Goal: Transaction & Acquisition: Purchase product/service

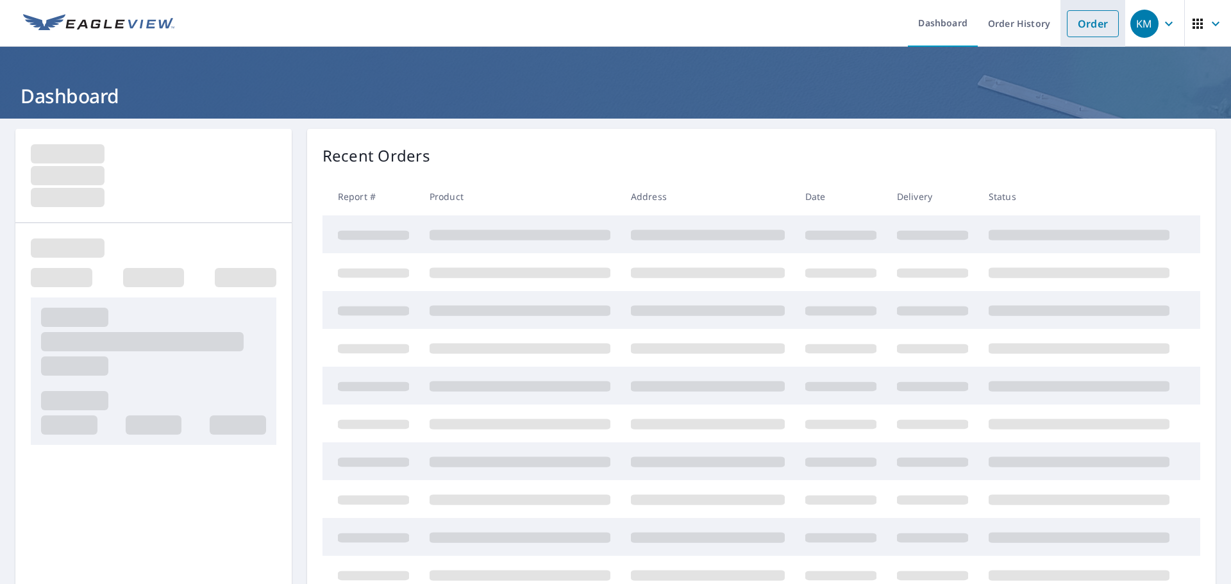
click at [1095, 21] on link "Order" at bounding box center [1092, 23] width 52 height 27
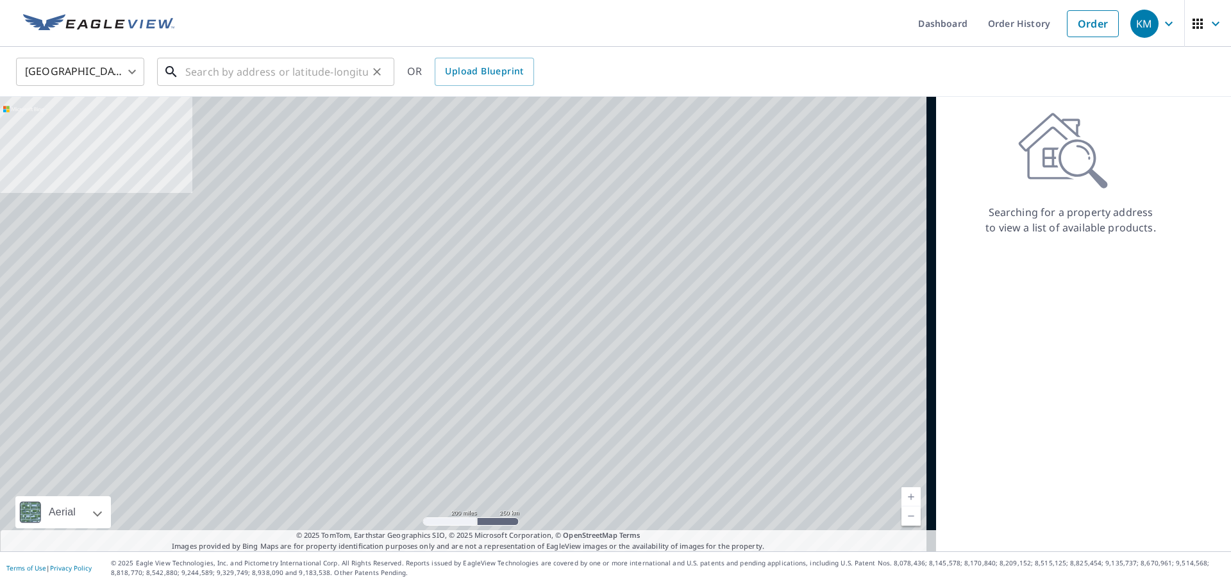
click at [295, 86] on div "​" at bounding box center [275, 72] width 237 height 28
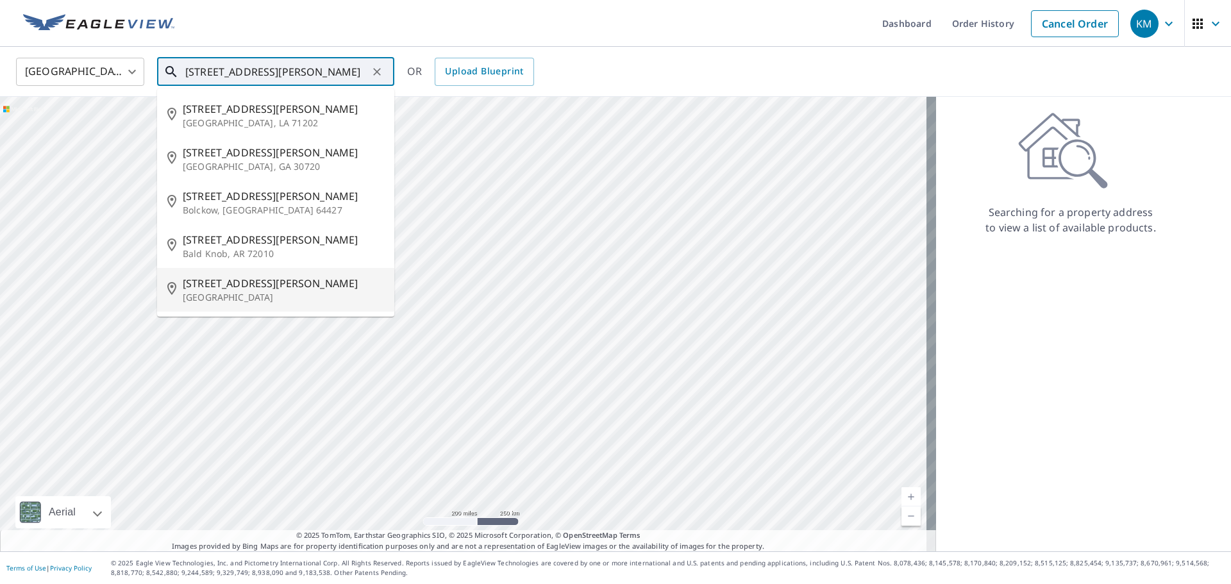
click at [267, 292] on p "[GEOGRAPHIC_DATA]" at bounding box center [283, 297] width 201 height 13
type input "[STREET_ADDRESS][PERSON_NAME]"
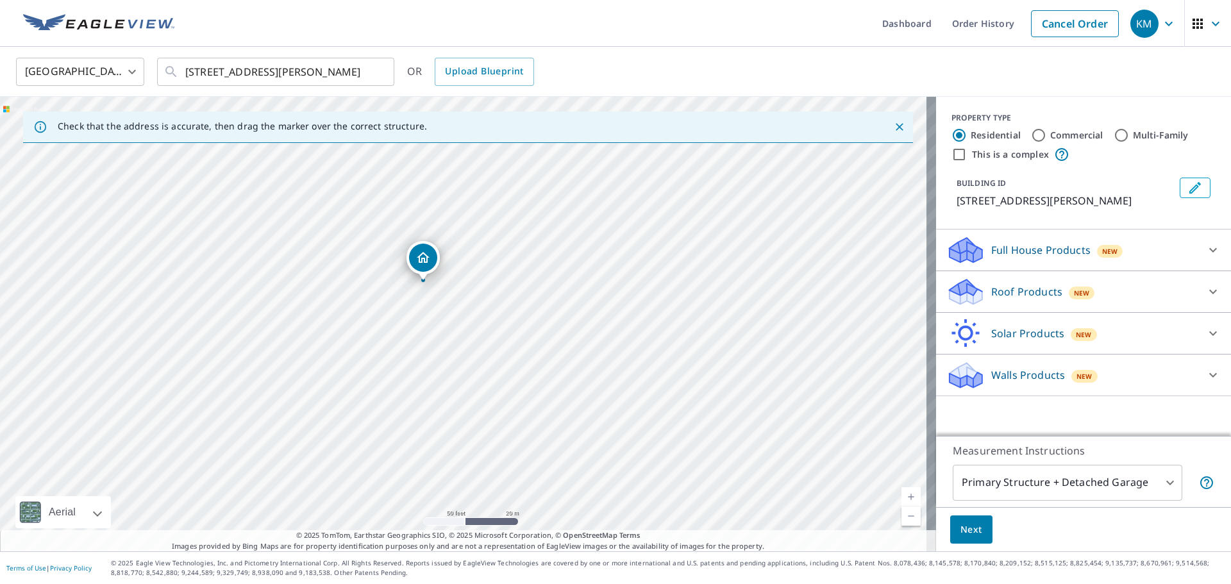
drag, startPoint x: 424, startPoint y: 289, endPoint x: 445, endPoint y: 313, distance: 31.8
click at [445, 313] on div "[STREET_ADDRESS][PERSON_NAME]" at bounding box center [468, 324] width 936 height 454
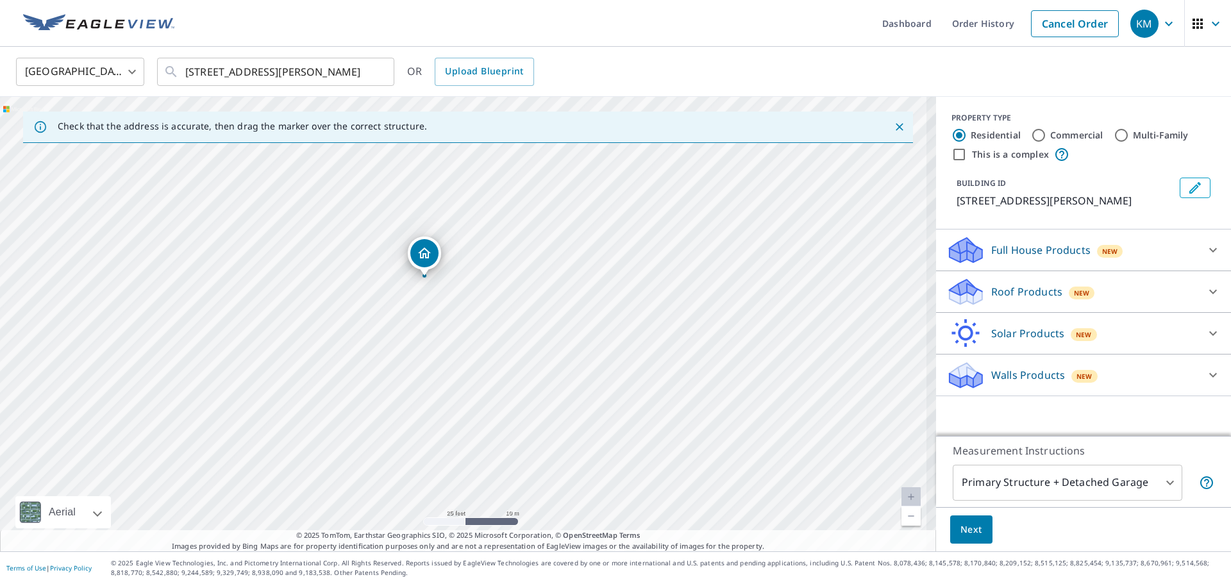
drag, startPoint x: 449, startPoint y: 300, endPoint x: 486, endPoint y: 324, distance: 44.4
click at [486, 326] on div "[STREET_ADDRESS][PERSON_NAME]" at bounding box center [468, 324] width 936 height 454
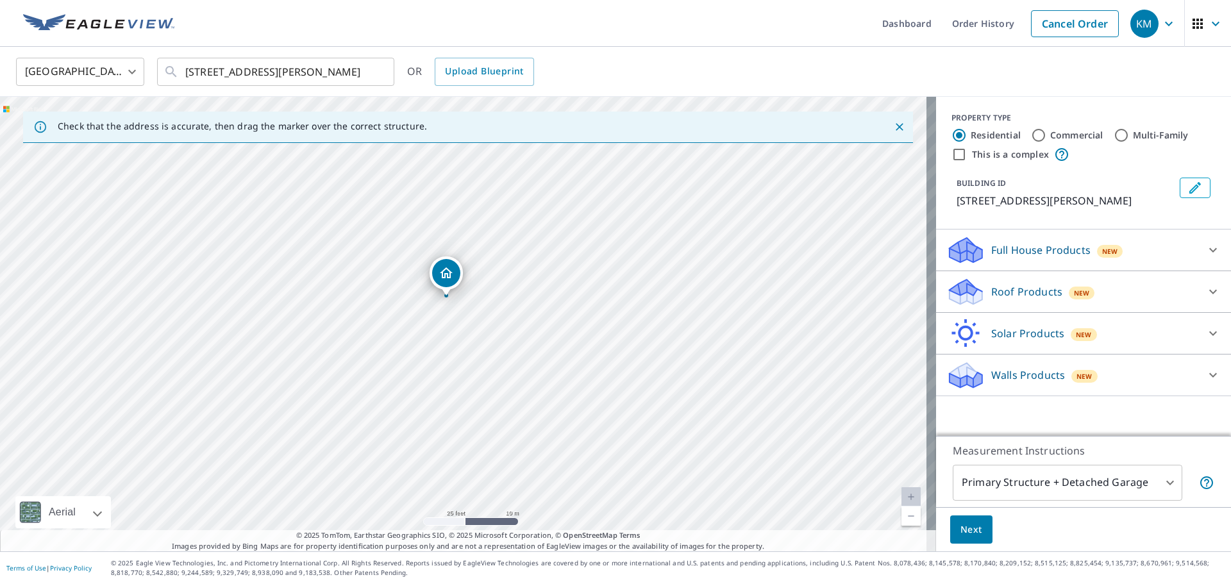
drag, startPoint x: 441, startPoint y: 283, endPoint x: 445, endPoint y: 294, distance: 11.2
click at [1009, 285] on p "Roof Products" at bounding box center [1026, 291] width 71 height 15
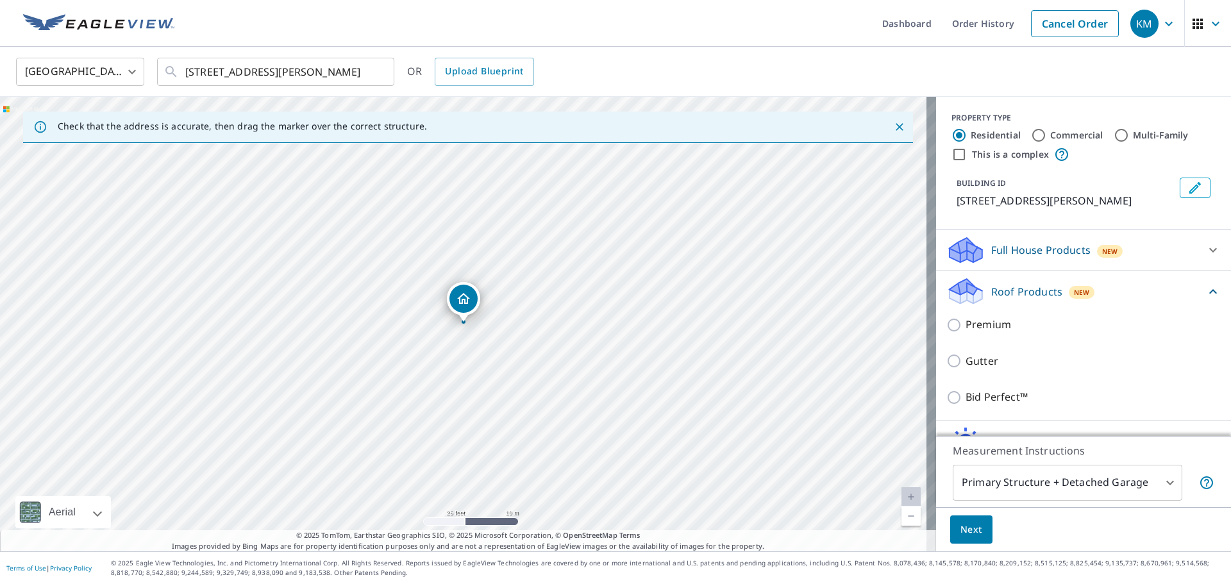
drag, startPoint x: 954, startPoint y: 326, endPoint x: 959, endPoint y: 335, distance: 10.1
click at [955, 329] on input "Premium" at bounding box center [955, 324] width 19 height 15
checkbox input "true"
click at [960, 529] on span "Next" at bounding box center [971, 530] width 22 height 16
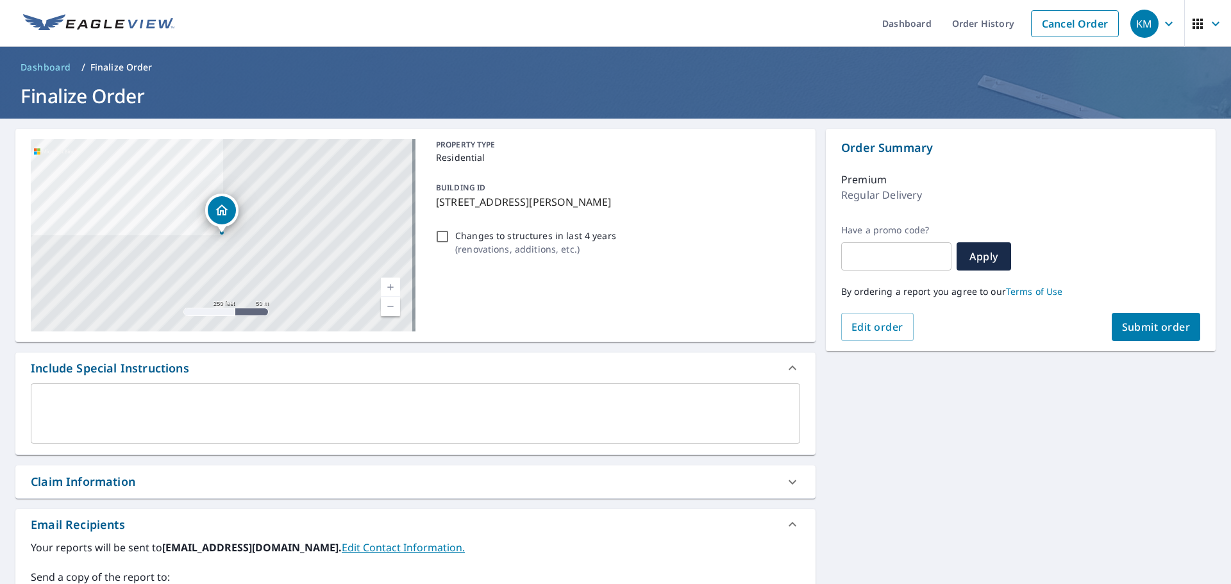
click at [1128, 321] on span "Submit order" at bounding box center [1156, 327] width 69 height 14
